Goal: Task Accomplishment & Management: Manage account settings

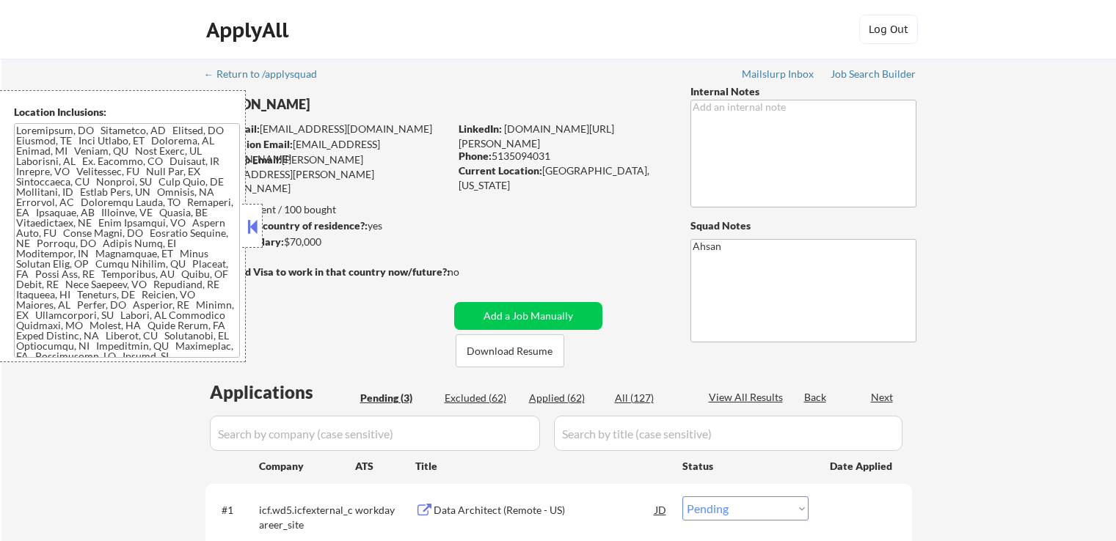
select select ""pending""
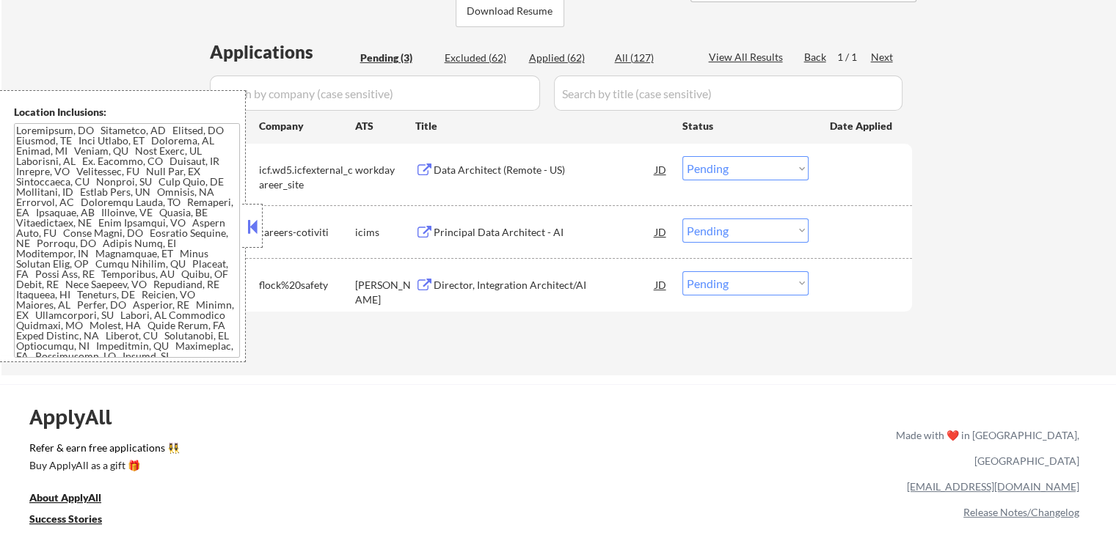
scroll to position [367, 0]
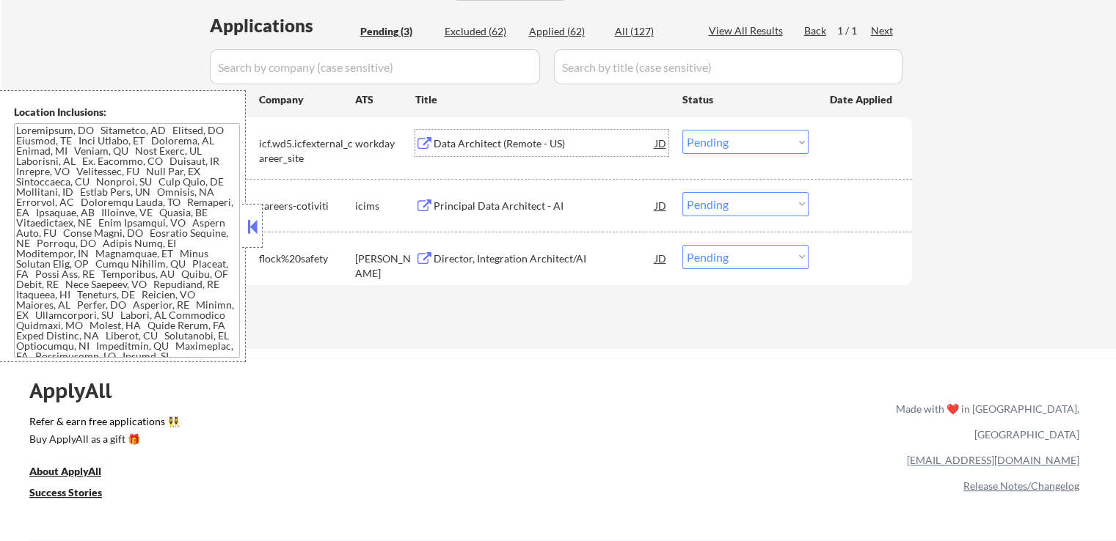
click at [518, 139] on div "Data Architect (Remote - US)" at bounding box center [543, 143] width 221 height 15
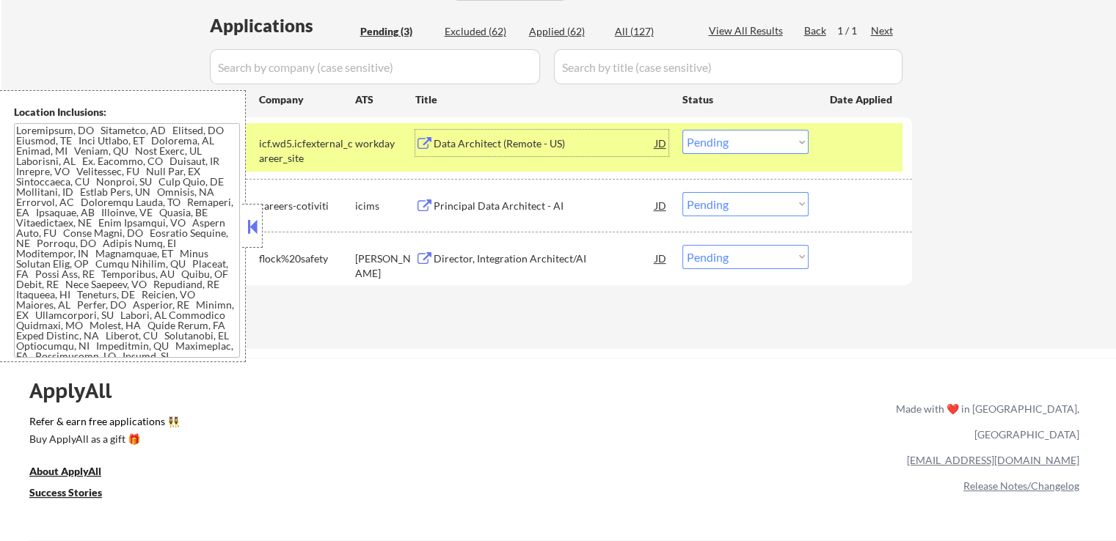
click at [546, 146] on div "Data Architect (Remote - US)" at bounding box center [543, 143] width 221 height 15
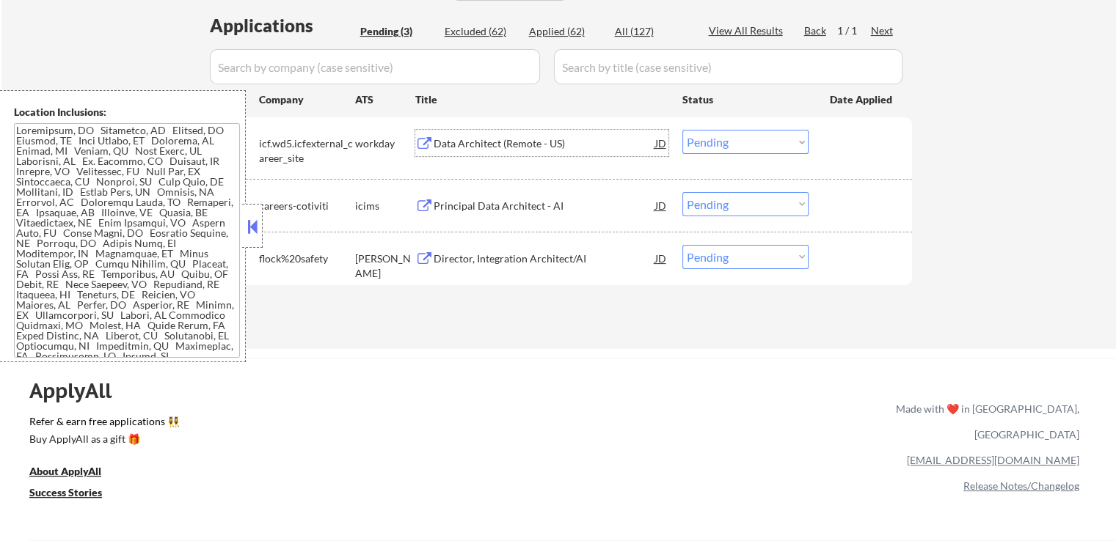
click at [537, 196] on div "Principal Data Architect - AI" at bounding box center [543, 205] width 221 height 26
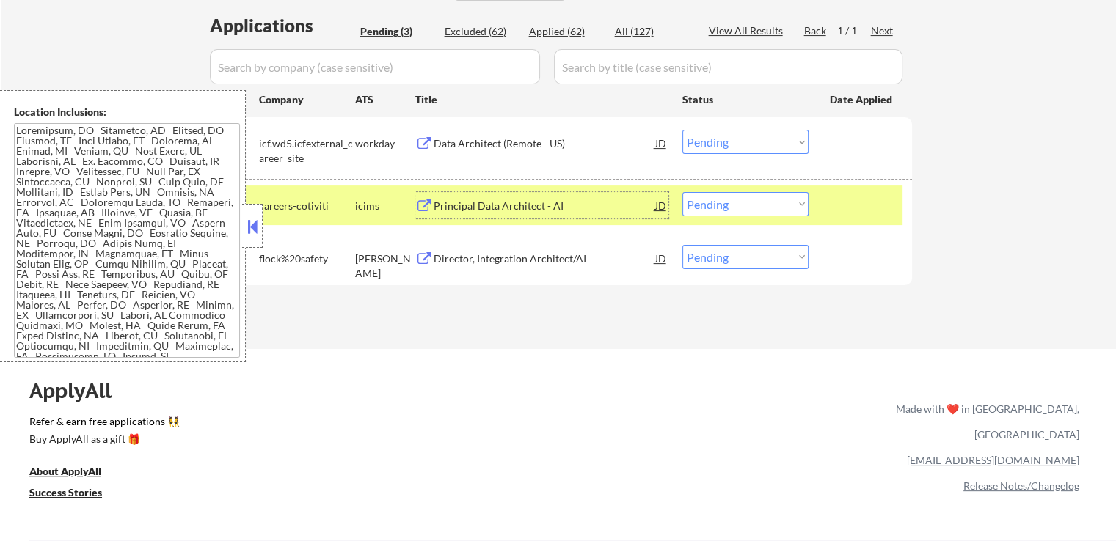
click at [706, 143] on select "Choose an option... Pending Applied Excluded (Questions) Excluded (Expired) Exc…" at bounding box center [745, 142] width 126 height 24
click at [682, 130] on select "Choose an option... Pending Applied Excluded (Questions) Excluded (Expired) Exc…" at bounding box center [745, 142] width 126 height 24
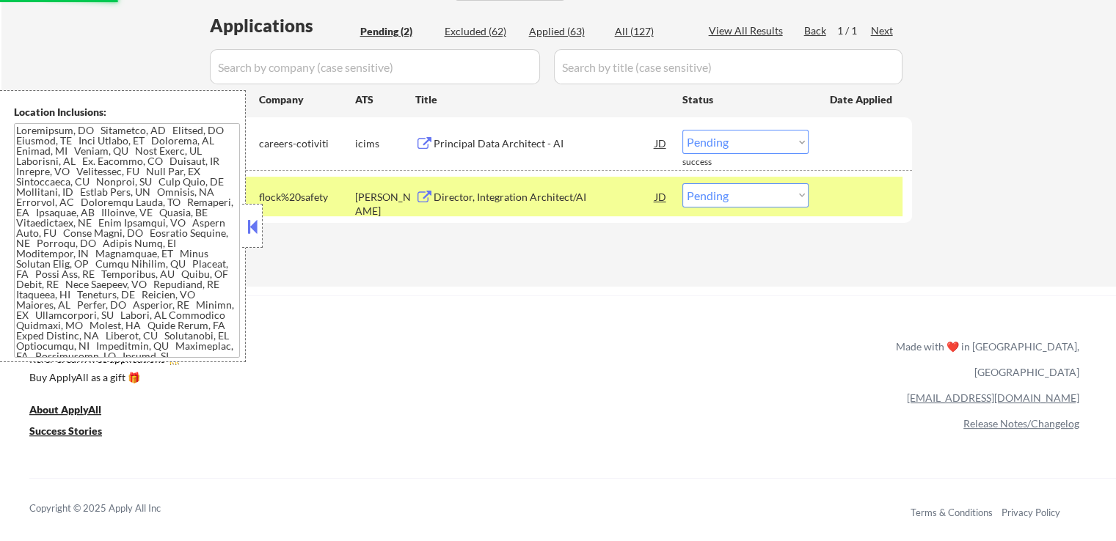
click at [563, 196] on div "Director, Integration Architect/AI" at bounding box center [543, 197] width 221 height 15
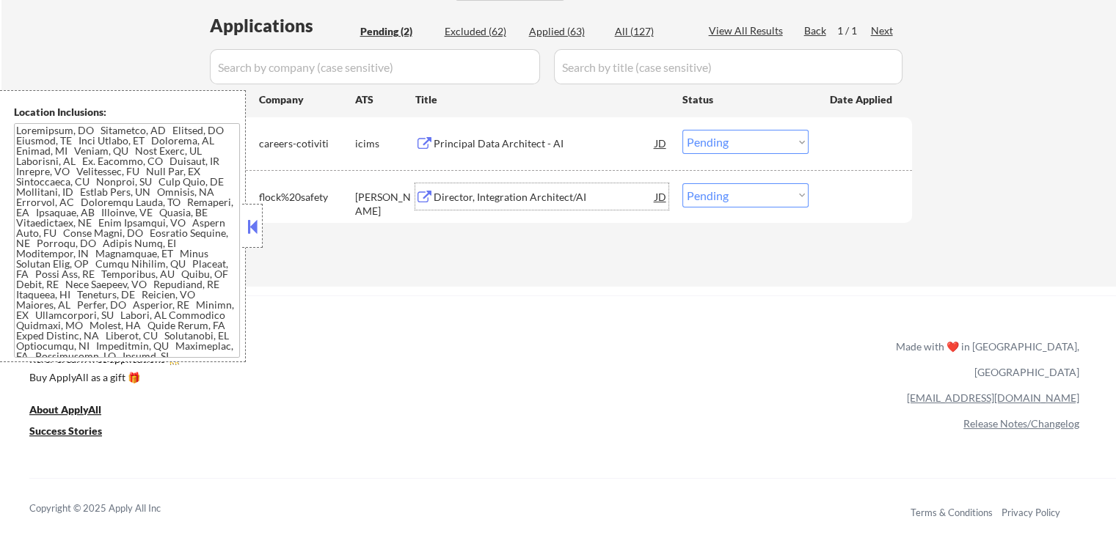
drag, startPoint x: 724, startPoint y: 136, endPoint x: 728, endPoint y: 151, distance: 15.8
click at [724, 139] on select "Choose an option... Pending Applied Excluded (Questions) Excluded (Expired) Exc…" at bounding box center [745, 142] width 126 height 24
click at [682, 130] on select "Choose an option... Pending Applied Excluded (Questions) Excluded (Expired) Exc…" at bounding box center [745, 142] width 126 height 24
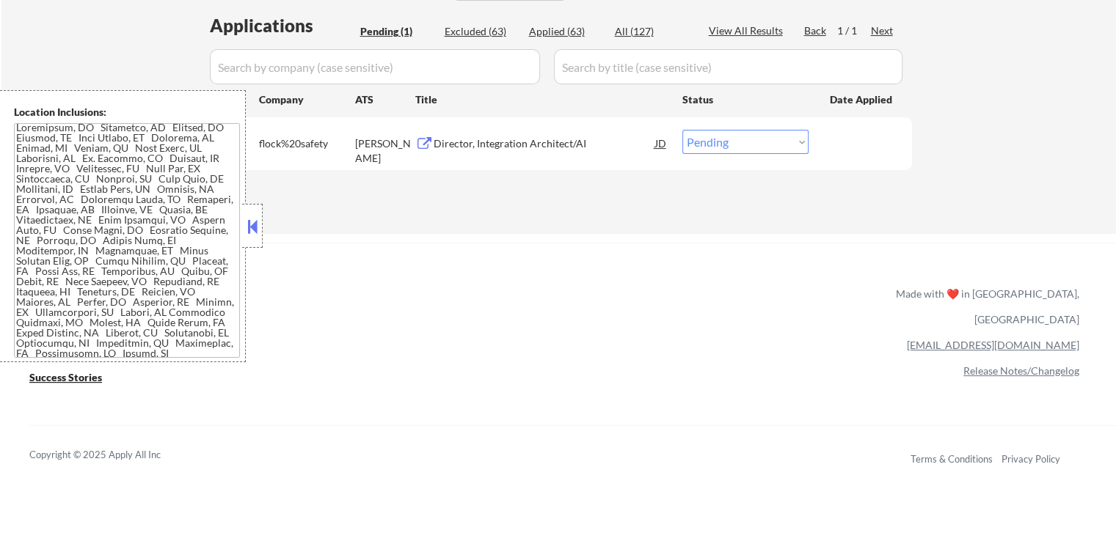
scroll to position [0, 0]
click at [714, 150] on select "Choose an option... Pending Applied Excluded (Questions) Excluded (Expired) Exc…" at bounding box center [745, 142] width 126 height 24
select select ""applied""
click at [682, 130] on select "Choose an option... Pending Applied Excluded (Questions) Excluded (Expired) Exc…" at bounding box center [745, 142] width 126 height 24
